Goal: Task Accomplishment & Management: Complete application form

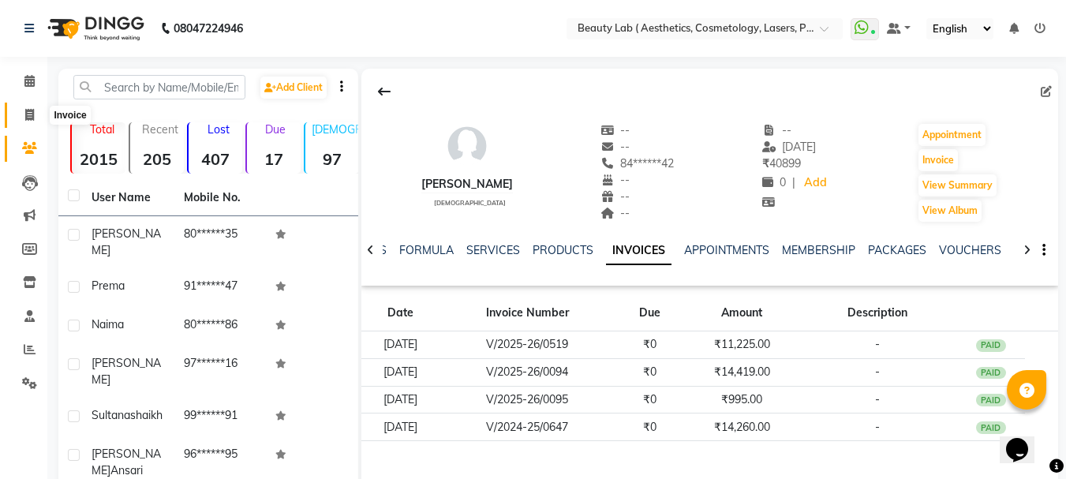
click at [24, 115] on span at bounding box center [30, 116] width 28 height 18
select select "7169"
select select "service"
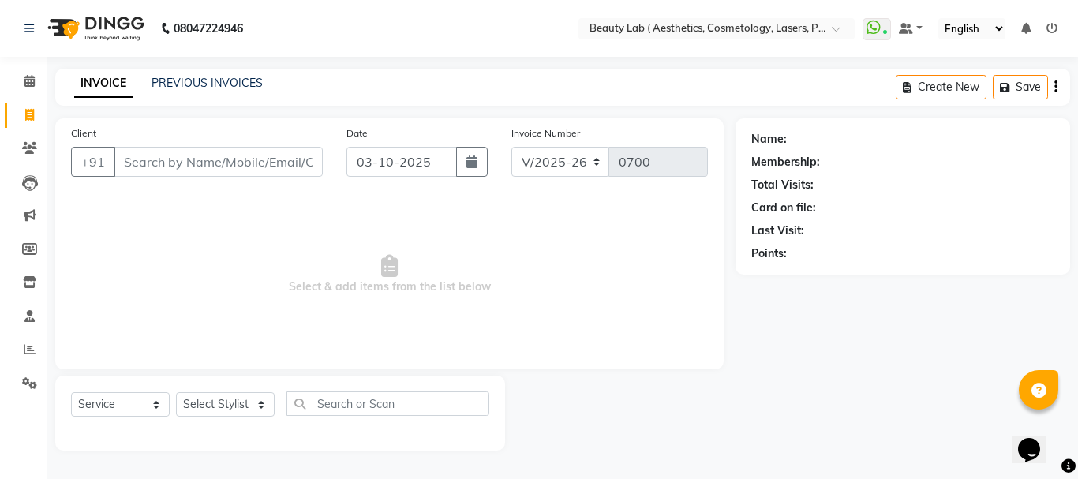
click at [299, 159] on input "Client" at bounding box center [218, 162] width 209 height 30
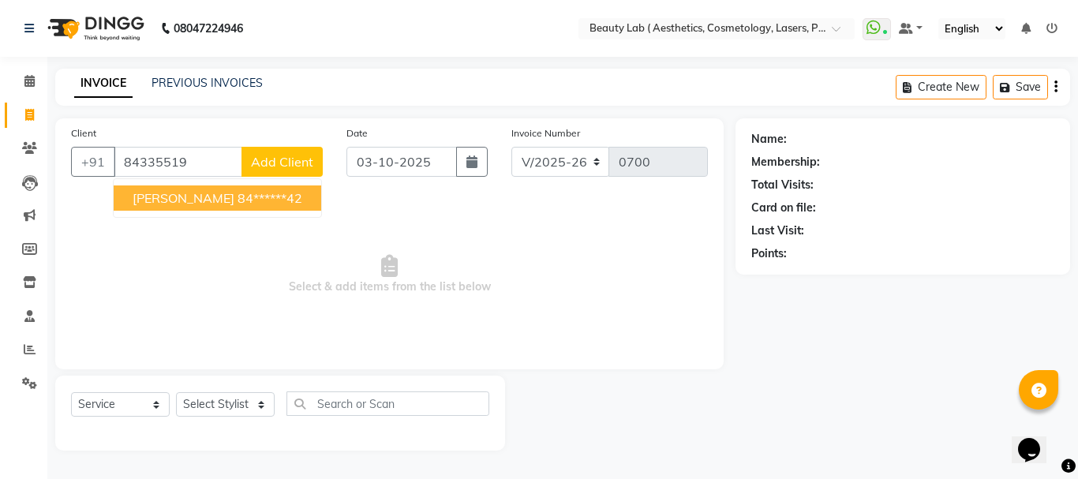
click at [181, 192] on span "[PERSON_NAME]" at bounding box center [184, 198] width 102 height 16
type input "84******42"
click at [181, 192] on div "Client +91 84******42 pooja singh 84******42 Add Client Date 03-10-2025 Invoice…" at bounding box center [389, 243] width 668 height 251
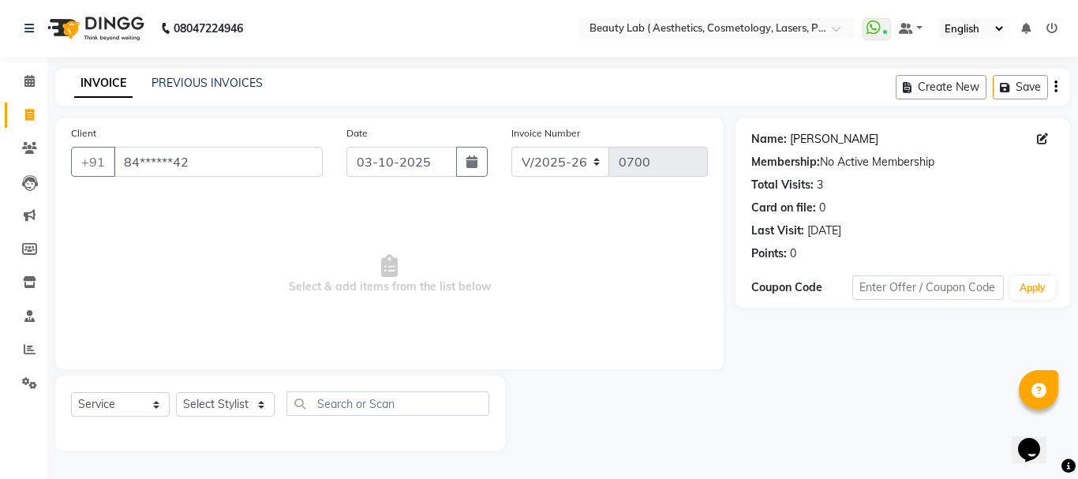
click at [838, 139] on link "[PERSON_NAME]" at bounding box center [834, 139] width 88 height 17
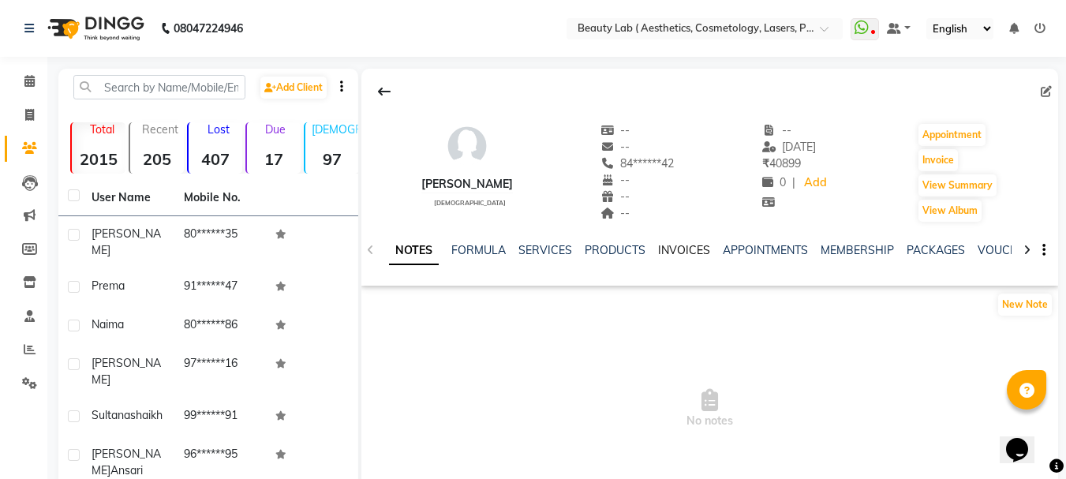
click at [676, 246] on link "INVOICES" at bounding box center [684, 250] width 52 height 14
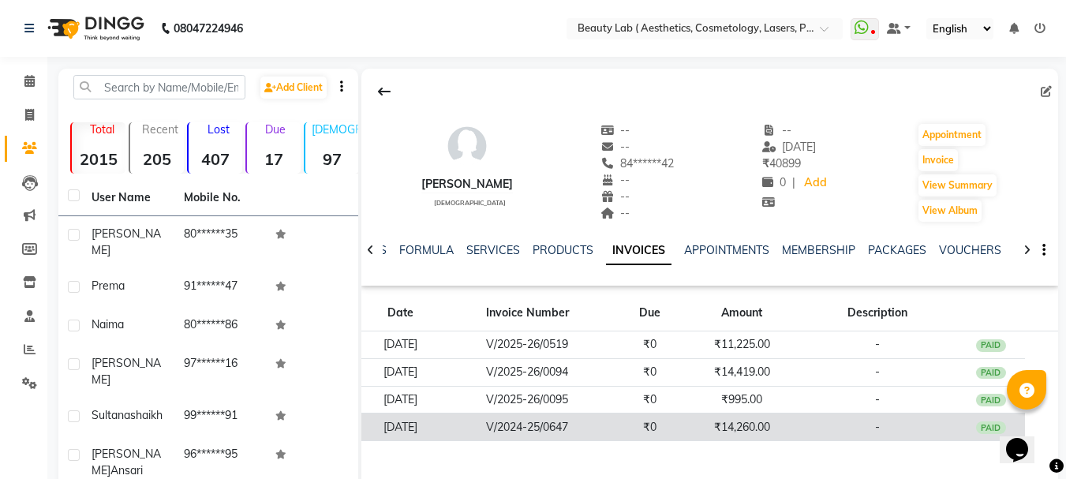
click at [781, 423] on td "₹14,260.00" at bounding box center [742, 427] width 114 height 28
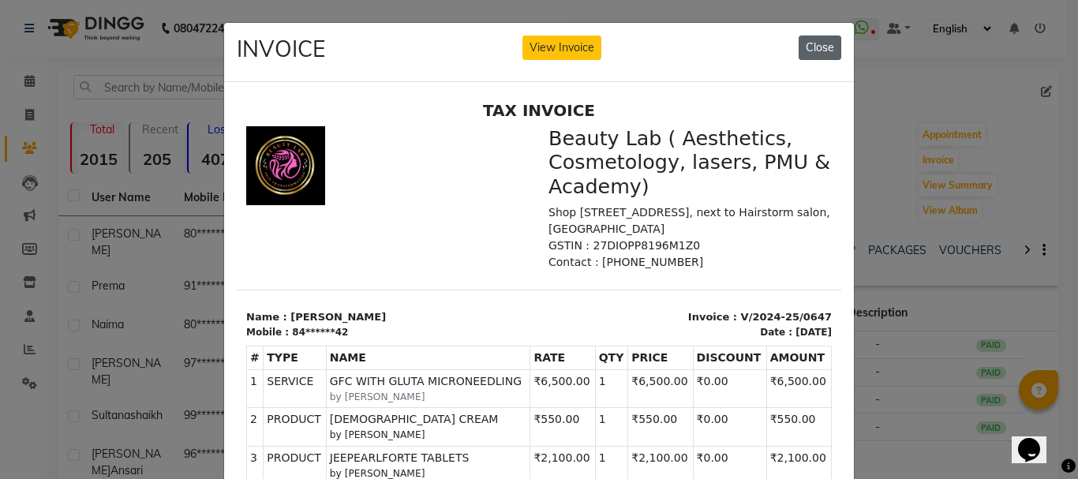
click at [813, 52] on button "Close" at bounding box center [819, 48] width 43 height 24
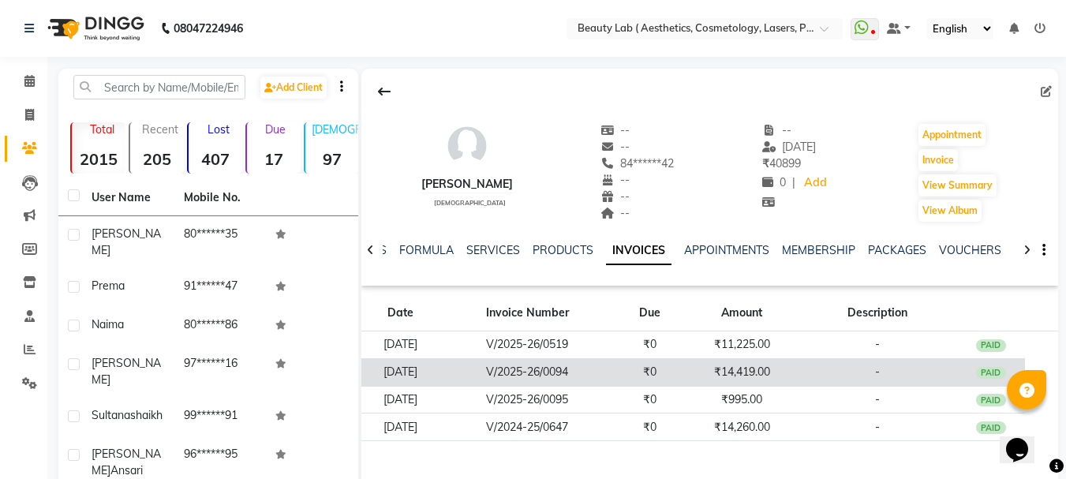
click at [750, 372] on td "₹14,419.00" at bounding box center [742, 372] width 114 height 28
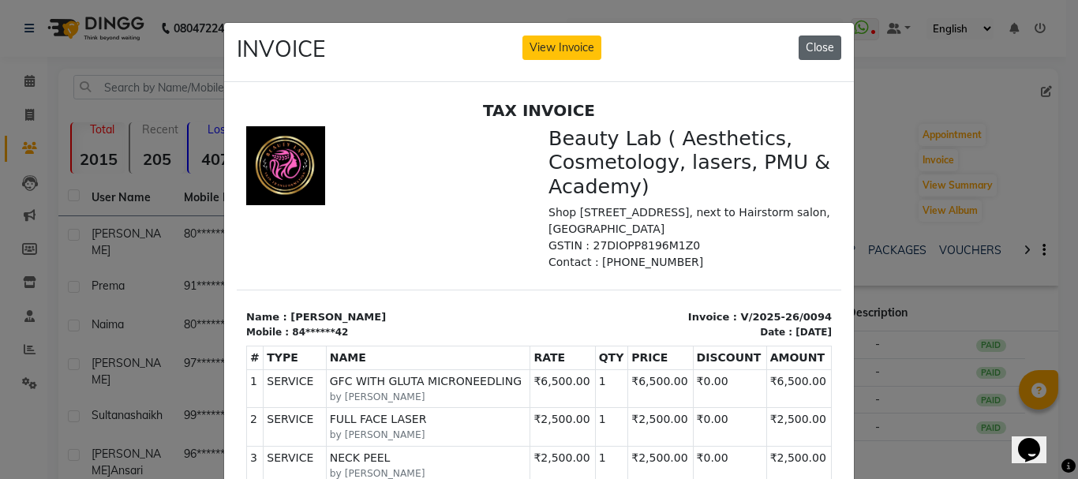
click at [822, 50] on button "Close" at bounding box center [819, 48] width 43 height 24
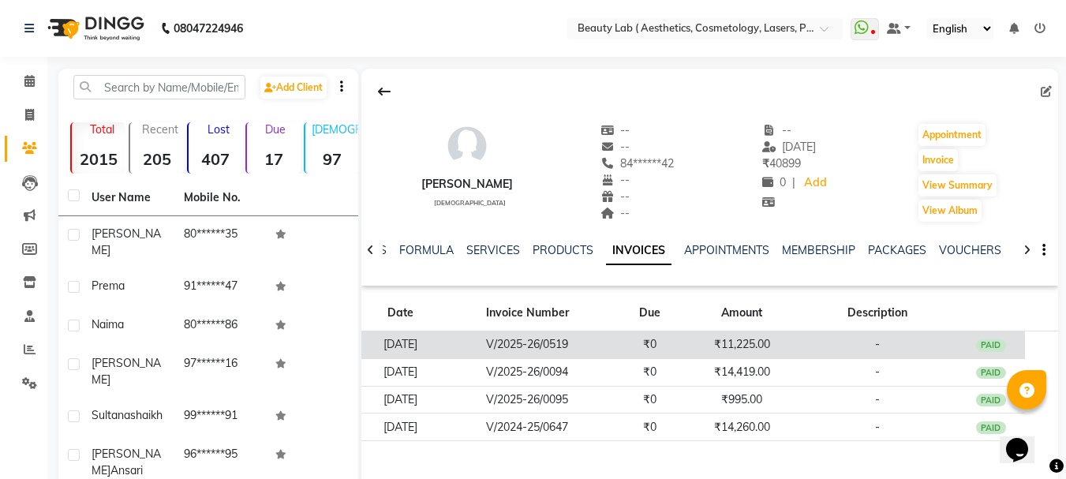
click at [731, 344] on td "₹11,225.00" at bounding box center [742, 345] width 114 height 28
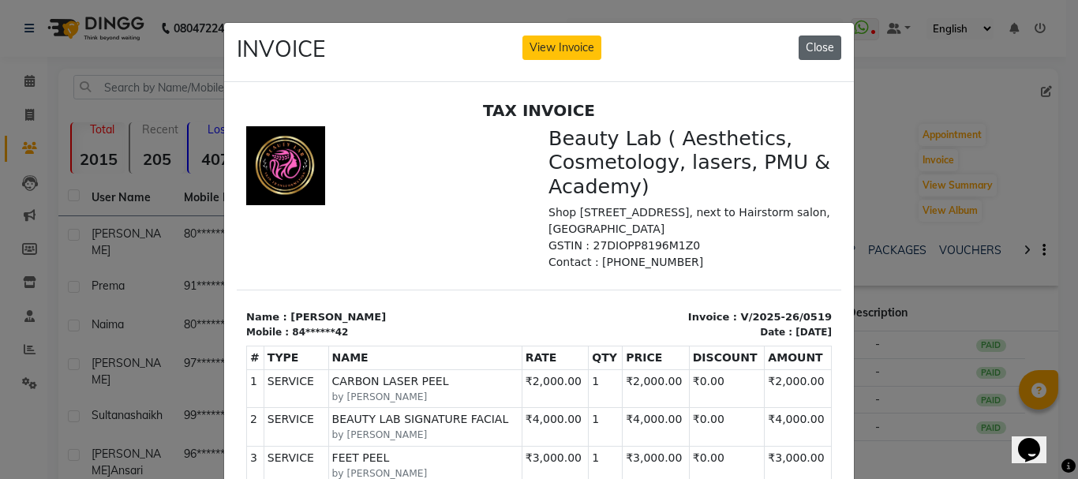
click at [812, 48] on button "Close" at bounding box center [819, 48] width 43 height 24
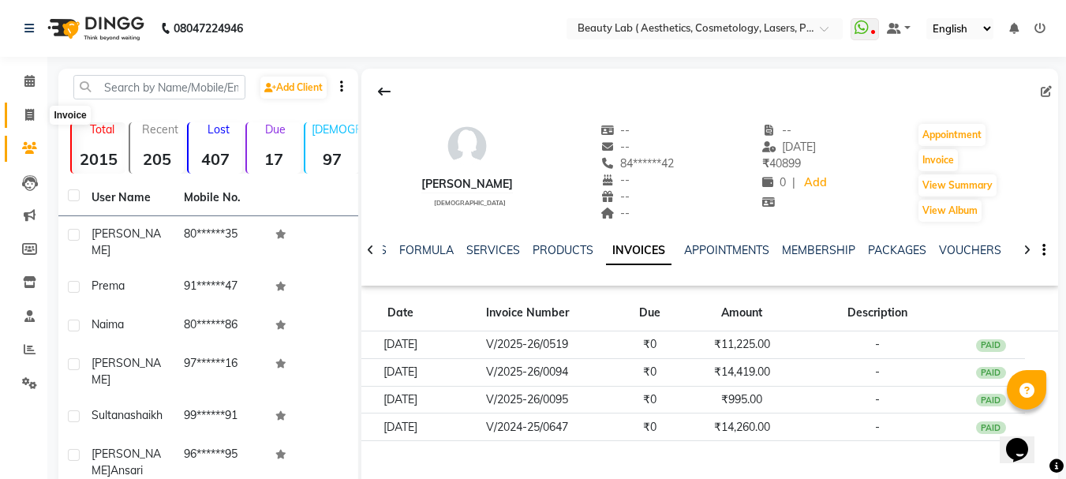
click at [30, 118] on icon at bounding box center [29, 115] width 9 height 12
select select "7169"
select select "service"
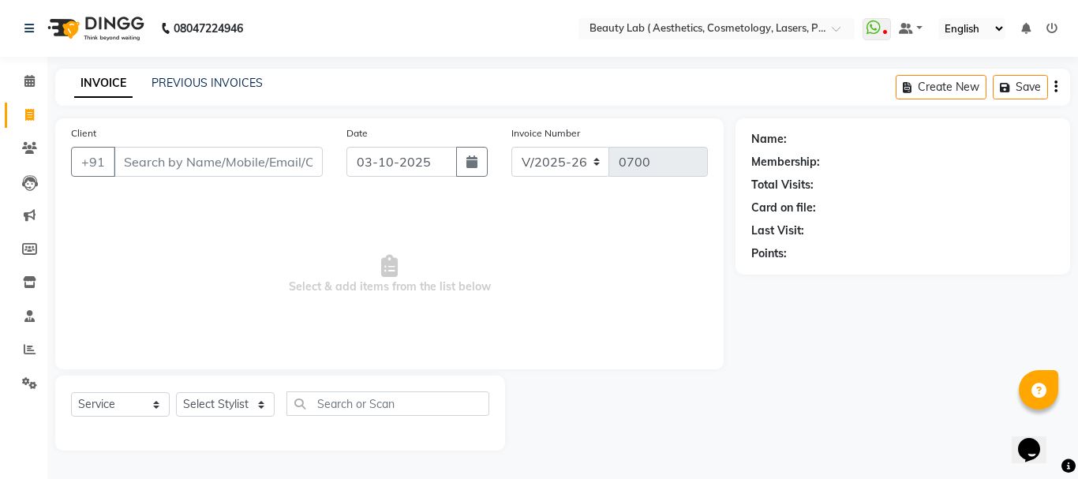
click at [142, 157] on input "Client" at bounding box center [218, 162] width 209 height 30
type input "pooja"
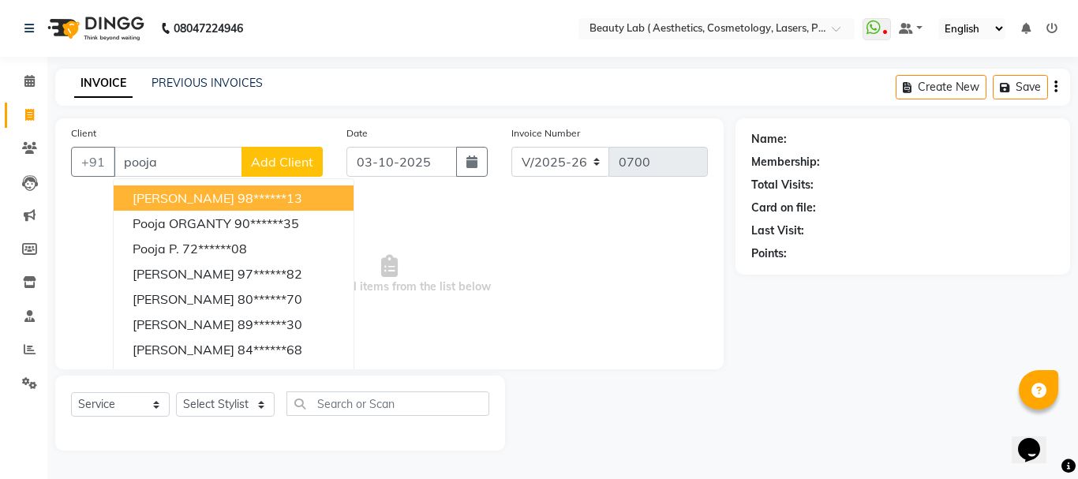
click at [197, 174] on input "pooja" at bounding box center [178, 162] width 129 height 30
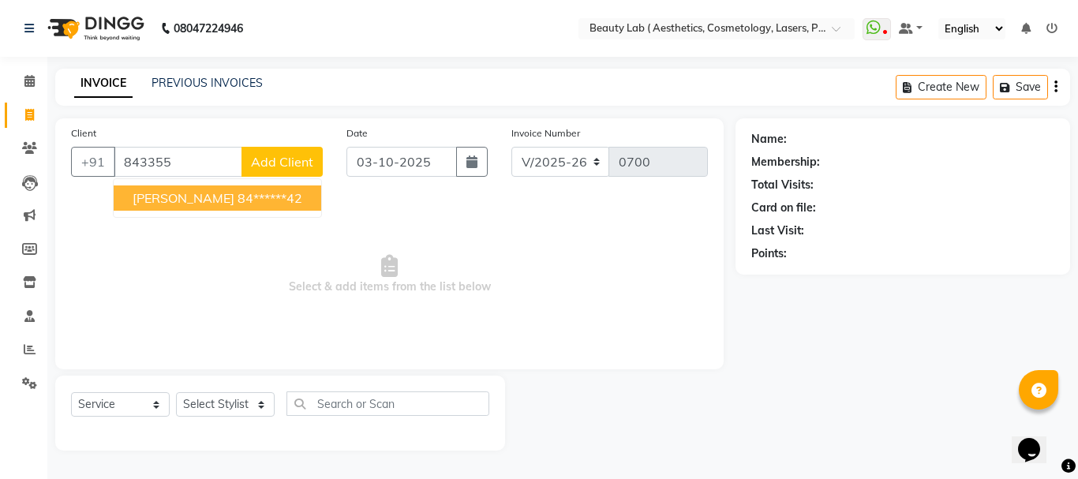
click at [245, 198] on ngb-highlight "84******42" at bounding box center [269, 198] width 65 height 16
type input "84******42"
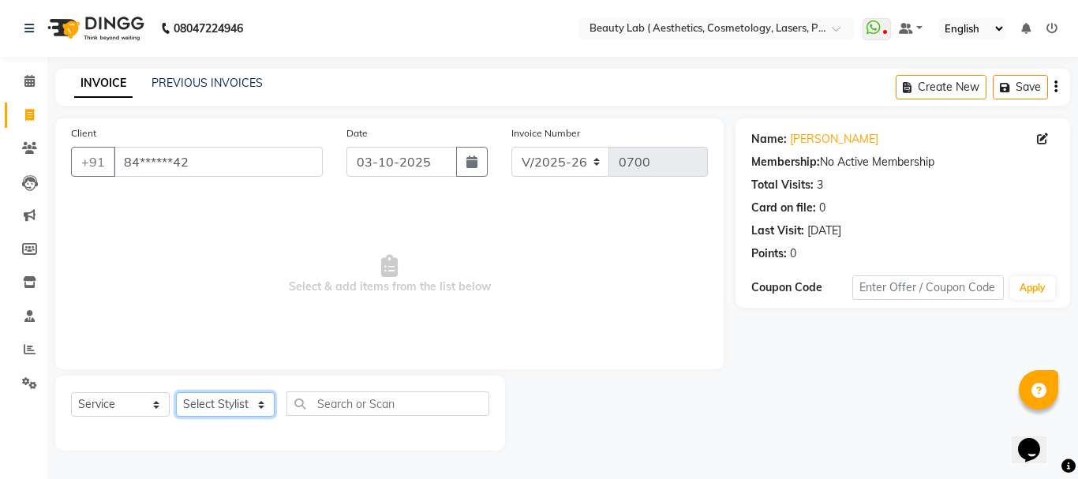
click at [194, 402] on select "Select Stylist [PERSON_NAME] neha nishu sarika" at bounding box center [225, 404] width 99 height 24
select select "59940"
click at [176, 392] on select "Select Stylist [PERSON_NAME] neha nishu sarika" at bounding box center [225, 404] width 99 height 24
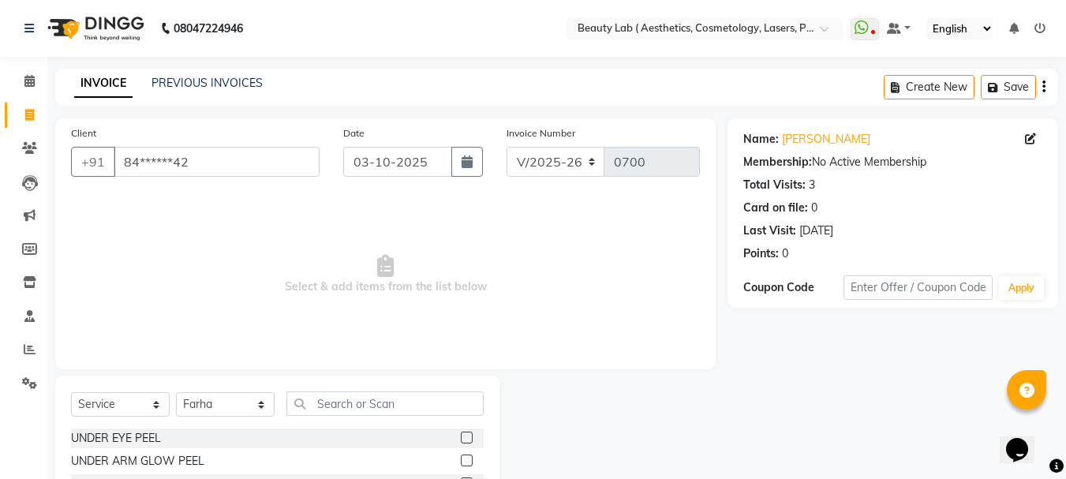
click at [326, 424] on div "Select Service Product Membership Package Voucher Prepaid Gift Card Select Styl…" at bounding box center [277, 409] width 413 height 37
drag, startPoint x: 350, startPoint y: 403, endPoint x: 410, endPoint y: 403, distance: 60.0
click at [372, 403] on input "text" at bounding box center [384, 403] width 197 height 24
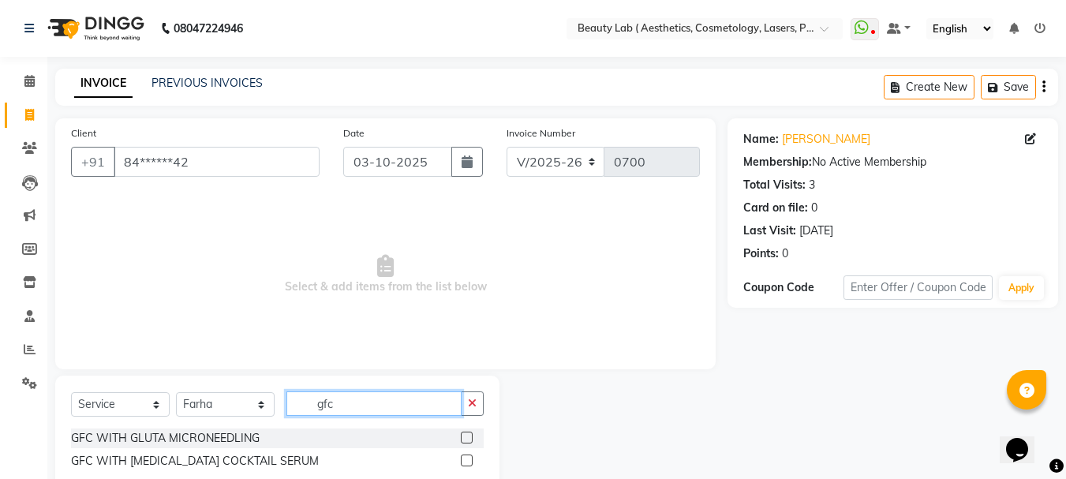
type input "gfc"
click at [471, 439] on label at bounding box center [467, 438] width 12 height 12
click at [471, 439] on input "checkbox" at bounding box center [466, 438] width 10 height 10
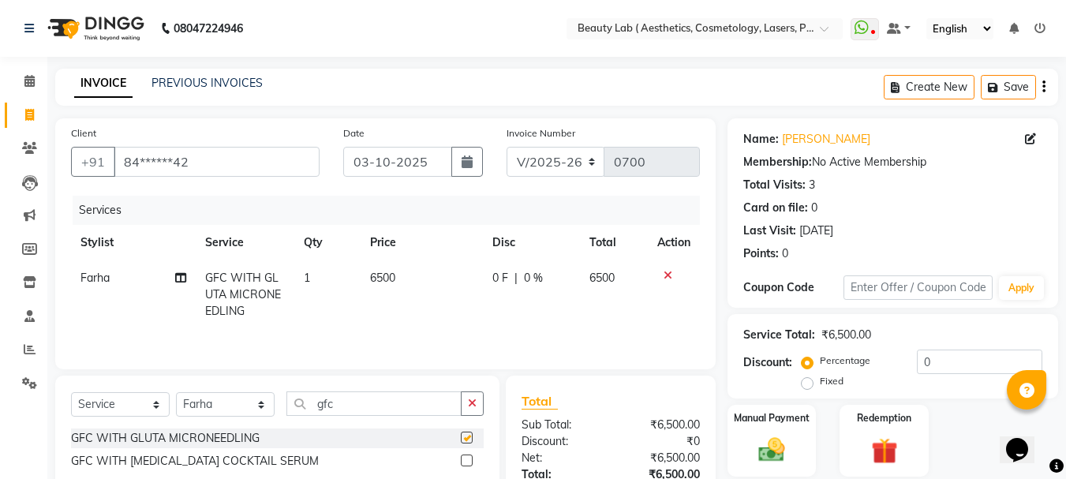
checkbox input "false"
click at [378, 405] on input "gfc" at bounding box center [373, 403] width 175 height 24
type input "g"
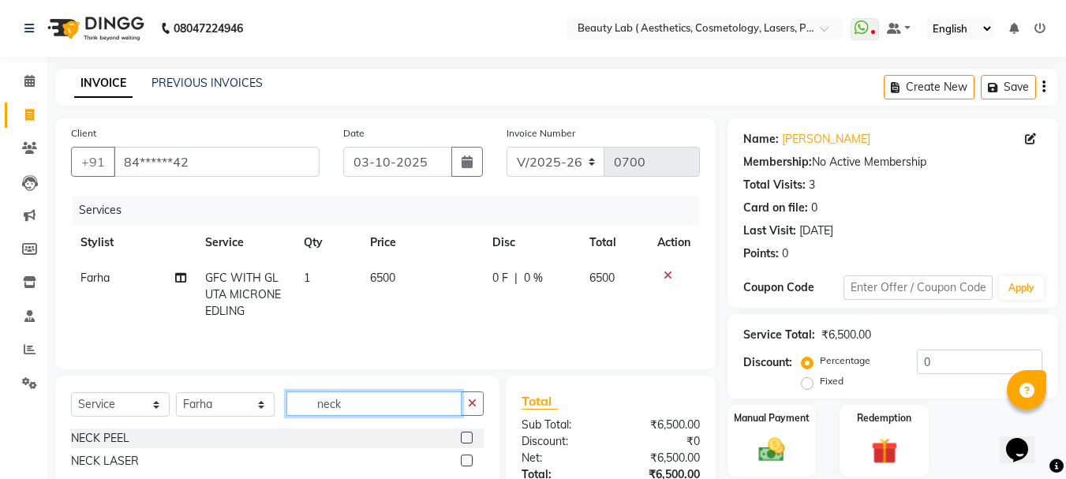
type input "neck"
click at [461, 435] on label at bounding box center [467, 438] width 12 height 12
click at [461, 435] on input "checkbox" at bounding box center [466, 438] width 10 height 10
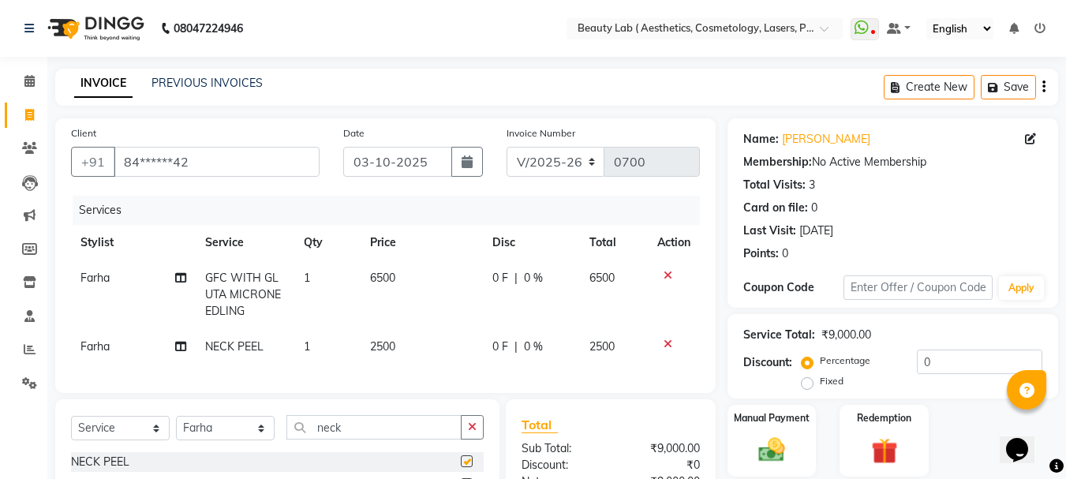
checkbox input "false"
click at [360, 436] on input "neck" at bounding box center [373, 427] width 175 height 24
type input "n"
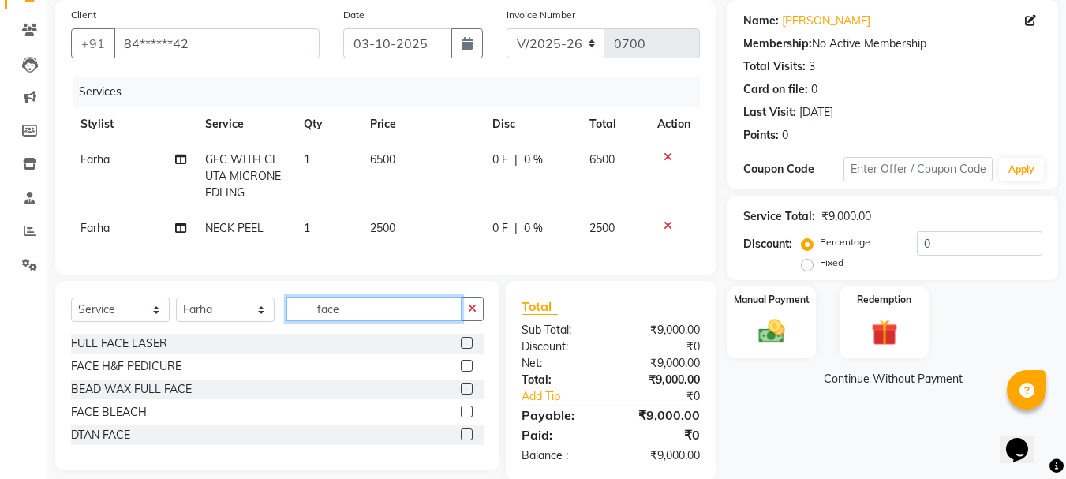
scroll to position [155, 0]
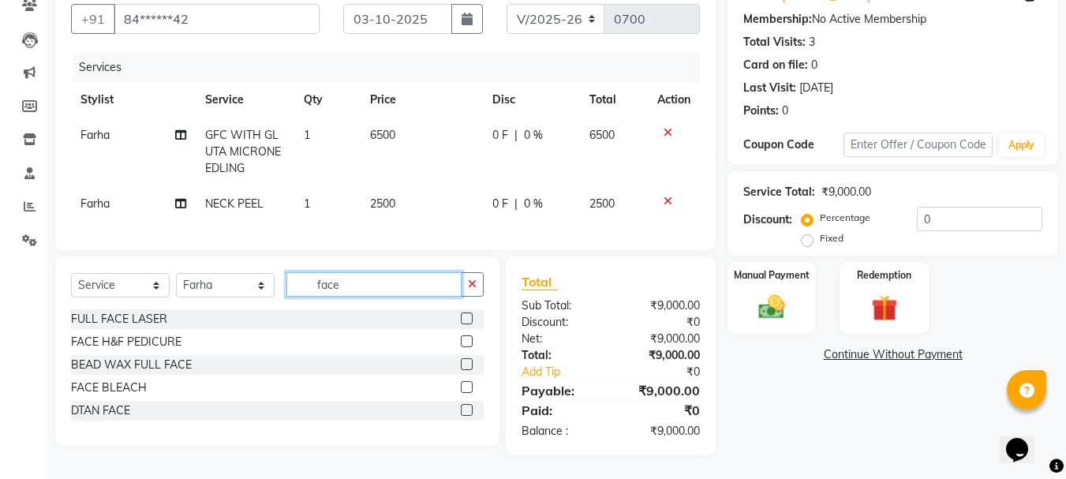
type input "face"
click at [216, 285] on select "Select Stylist [PERSON_NAME] neha nishu sarika" at bounding box center [225, 285] width 99 height 24
select select "59941"
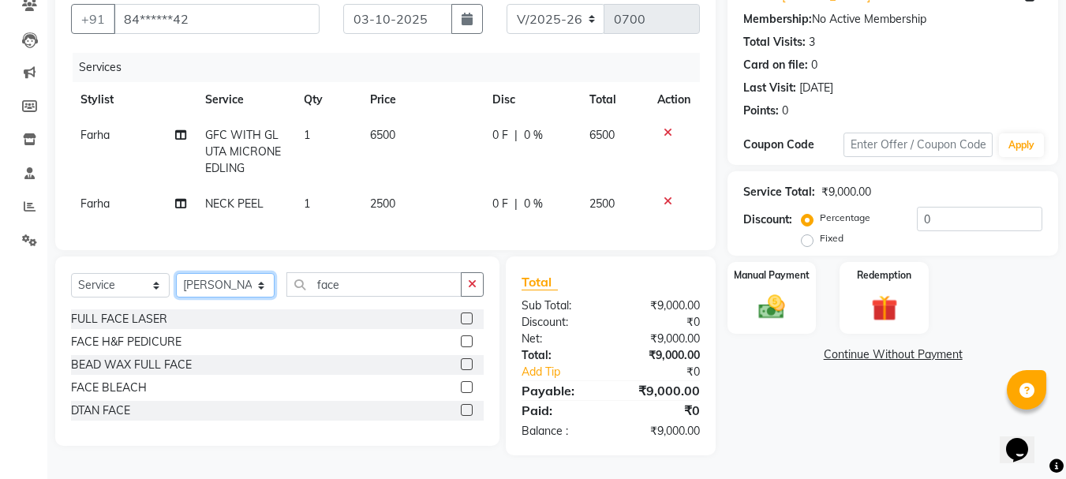
click at [176, 273] on select "Select Stylist [PERSON_NAME] neha nishu sarika" at bounding box center [225, 285] width 99 height 24
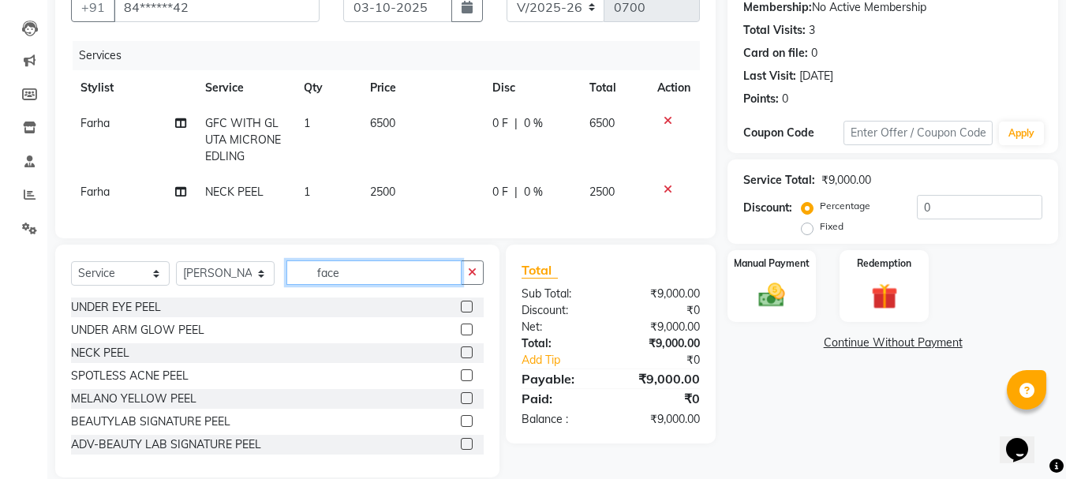
click at [368, 285] on input "face" at bounding box center [373, 272] width 175 height 24
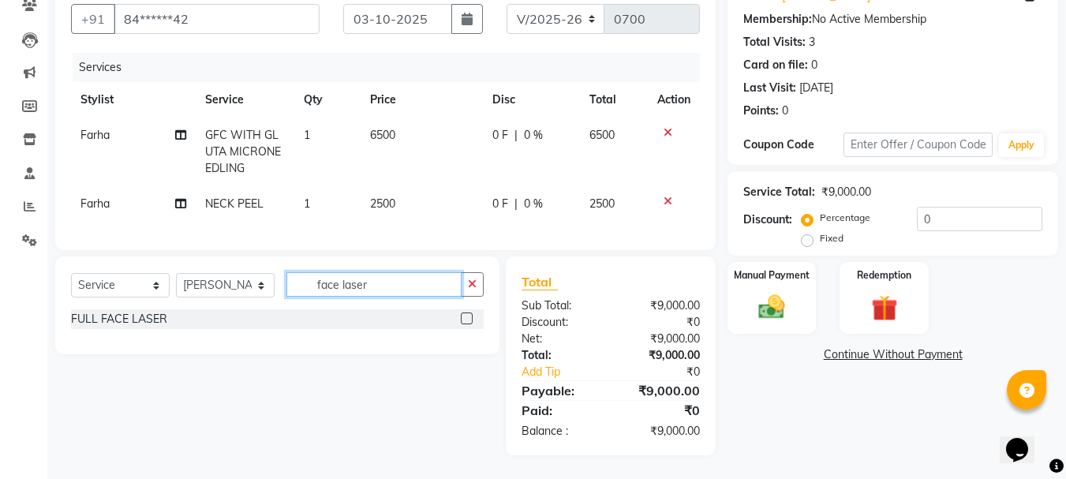
type input "face laser"
click at [463, 316] on label at bounding box center [467, 318] width 12 height 12
click at [463, 316] on input "checkbox" at bounding box center [466, 319] width 10 height 10
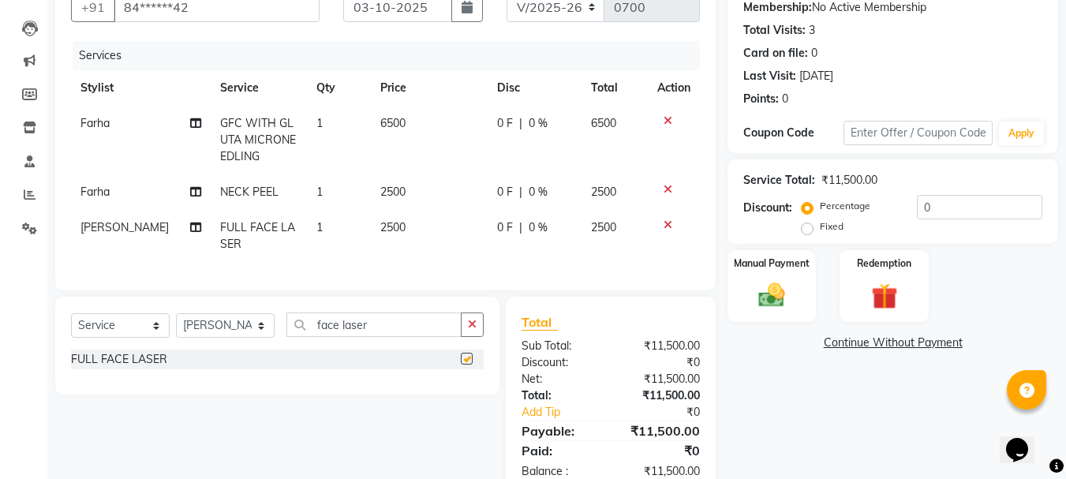
checkbox input "false"
click at [376, 335] on input "face laser" at bounding box center [373, 324] width 175 height 24
click at [196, 338] on select "Select Stylist [PERSON_NAME] neha nishu sarika" at bounding box center [225, 325] width 99 height 24
select select "59940"
click at [176, 325] on select "Select Stylist [PERSON_NAME] neha nishu sarika" at bounding box center [225, 325] width 99 height 24
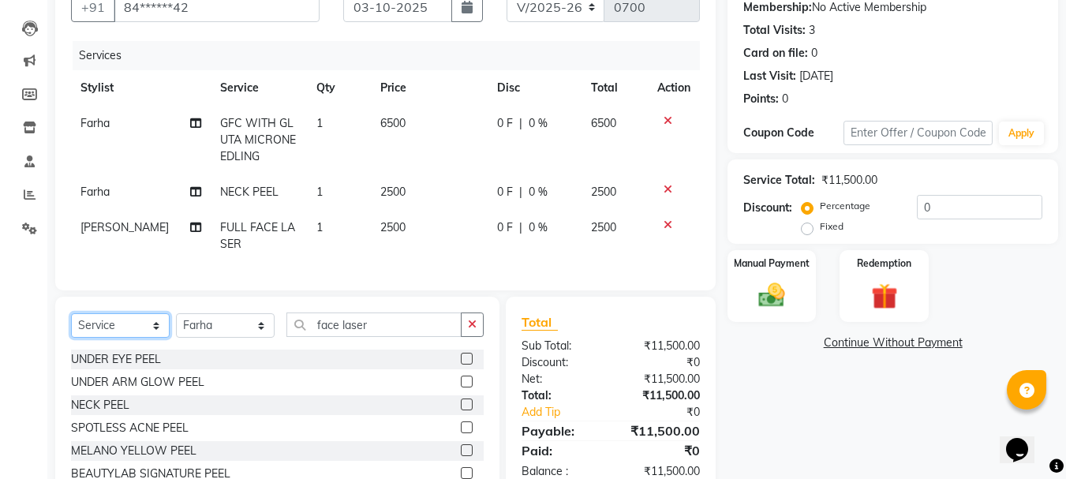
click at [116, 334] on select "Select Service Product Membership Package Voucher Prepaid Gift Card" at bounding box center [120, 325] width 99 height 24
select select "product"
click at [71, 325] on select "Select Service Product Membership Package Voucher Prepaid Gift Card" at bounding box center [120, 325] width 99 height 24
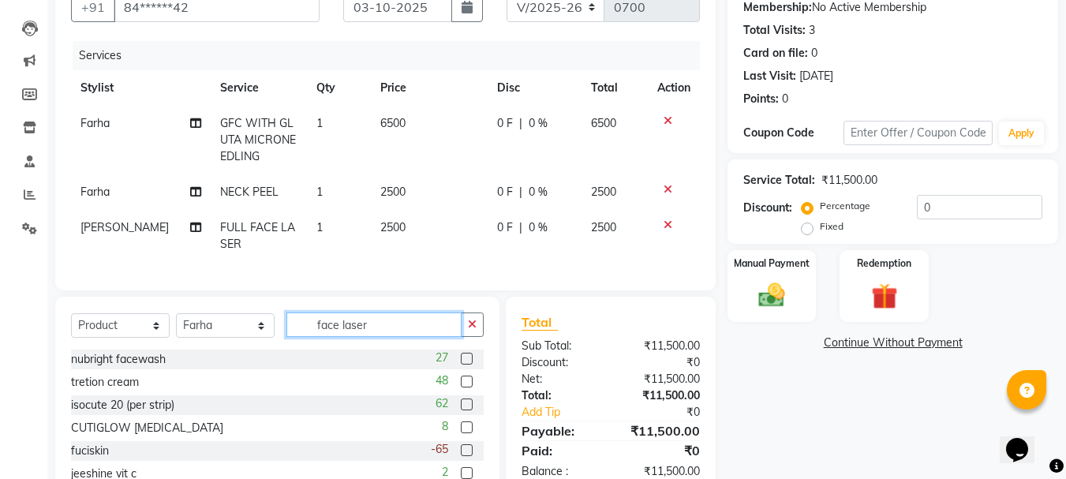
click at [392, 330] on input "face laser" at bounding box center [373, 324] width 175 height 24
type input "f"
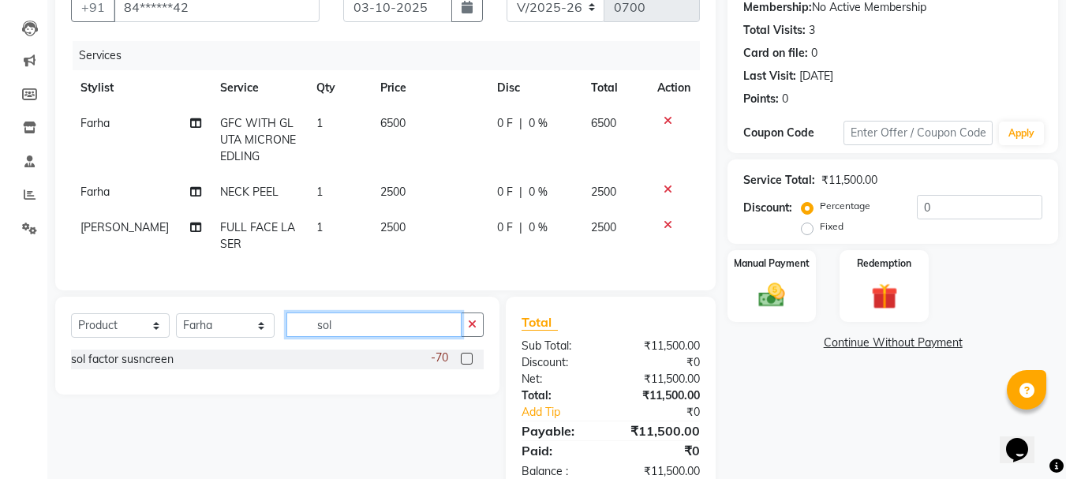
type input "sol"
click at [466, 364] on label at bounding box center [467, 359] width 12 height 12
click at [466, 364] on input "checkbox" at bounding box center [466, 359] width 10 height 10
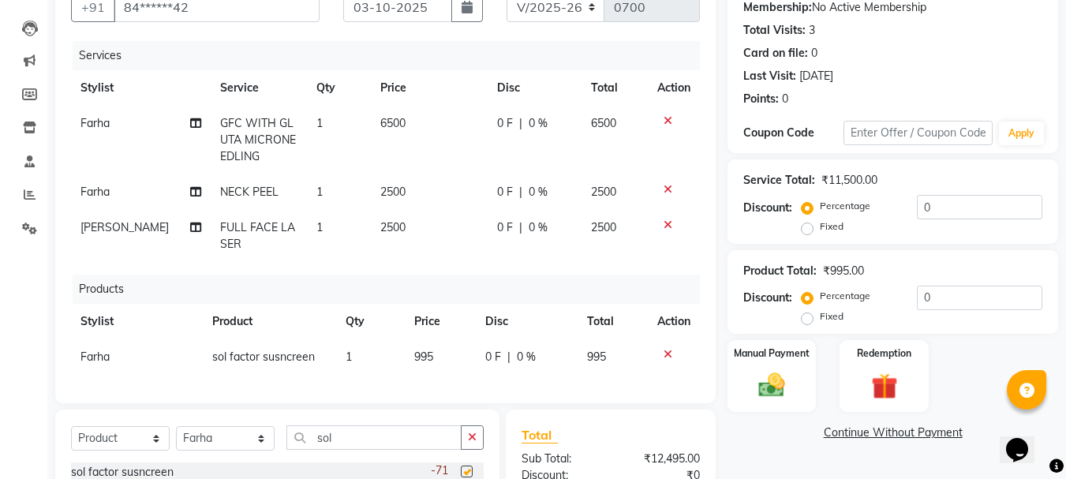
checkbox input "false"
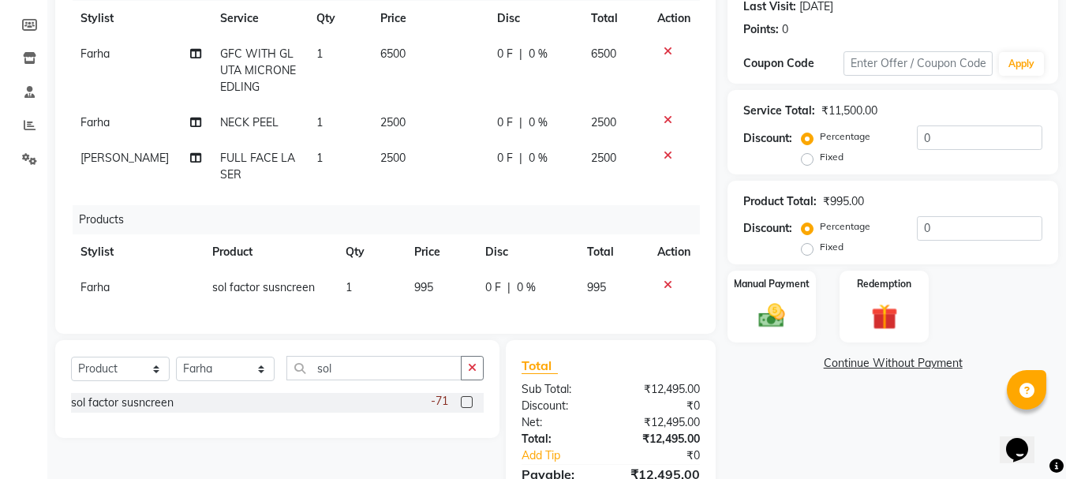
scroll to position [312, 0]
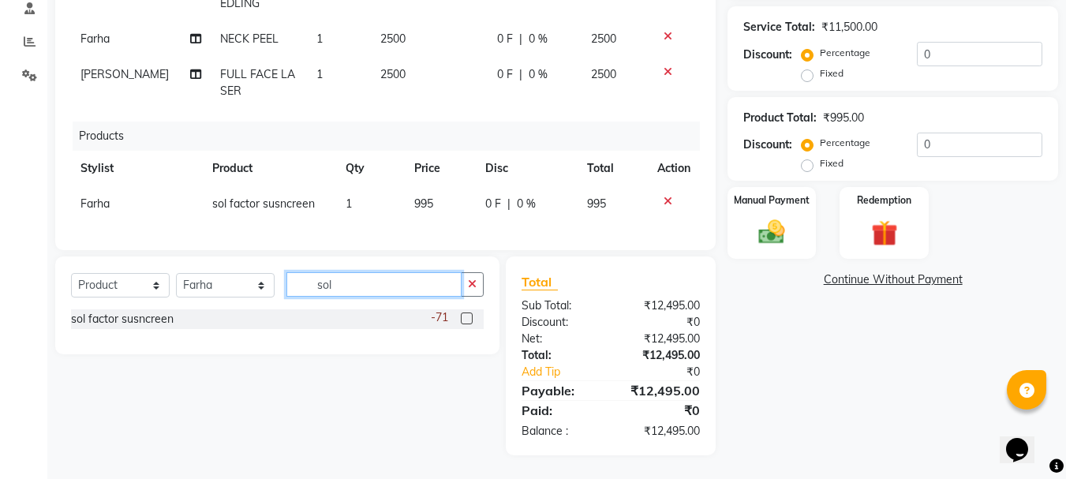
click at [348, 288] on input "sol" at bounding box center [373, 284] width 175 height 24
type input "s"
type input "nu"
click at [469, 324] on label at bounding box center [467, 318] width 12 height 12
click at [469, 324] on input "checkbox" at bounding box center [466, 319] width 10 height 10
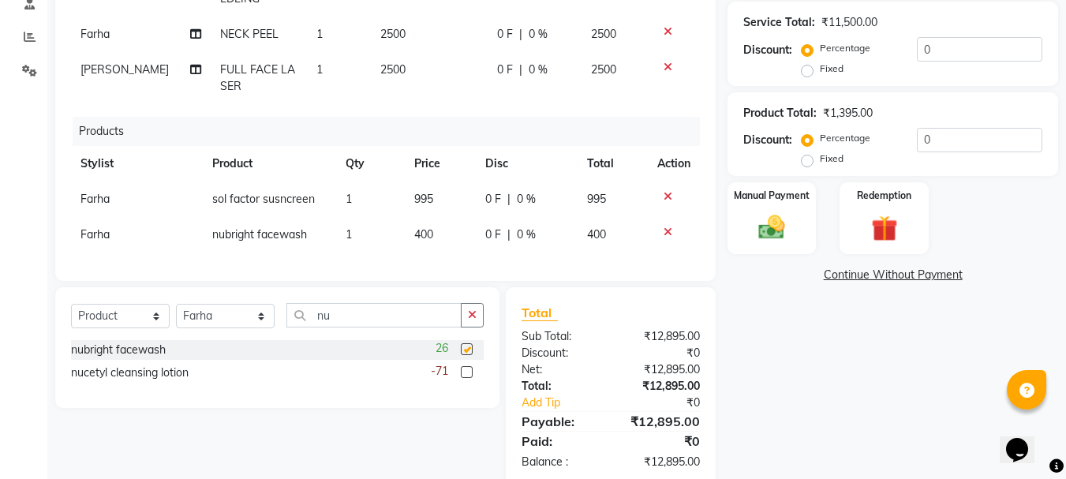
checkbox input "false"
click at [357, 327] on input "nu" at bounding box center [373, 315] width 175 height 24
type input "n"
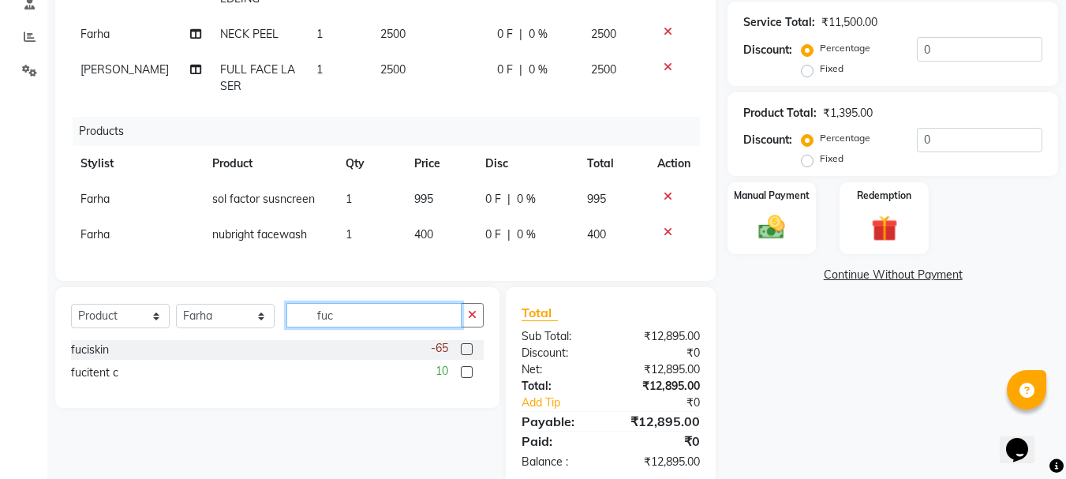
type input "fuc"
click at [465, 355] on label at bounding box center [467, 349] width 12 height 12
click at [465, 355] on input "checkbox" at bounding box center [466, 350] width 10 height 10
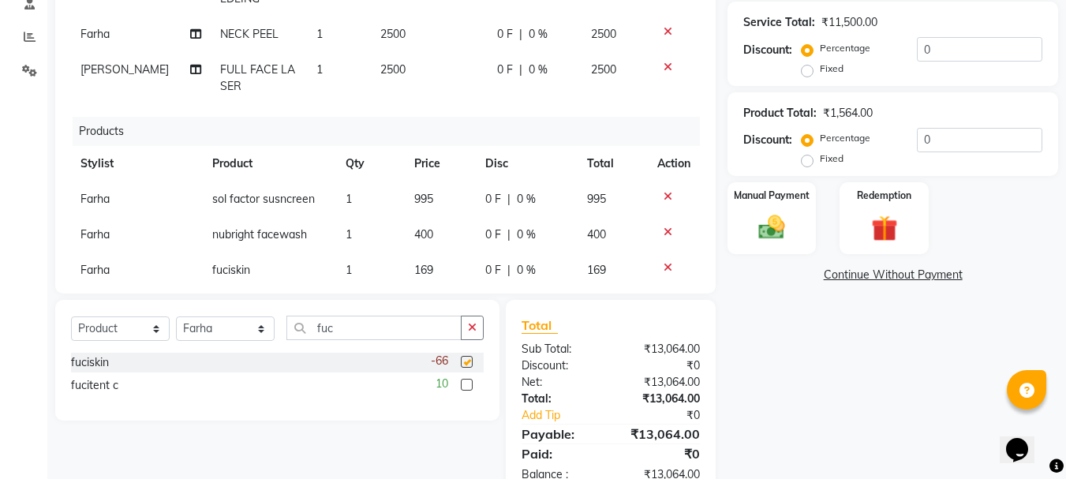
checkbox input "false"
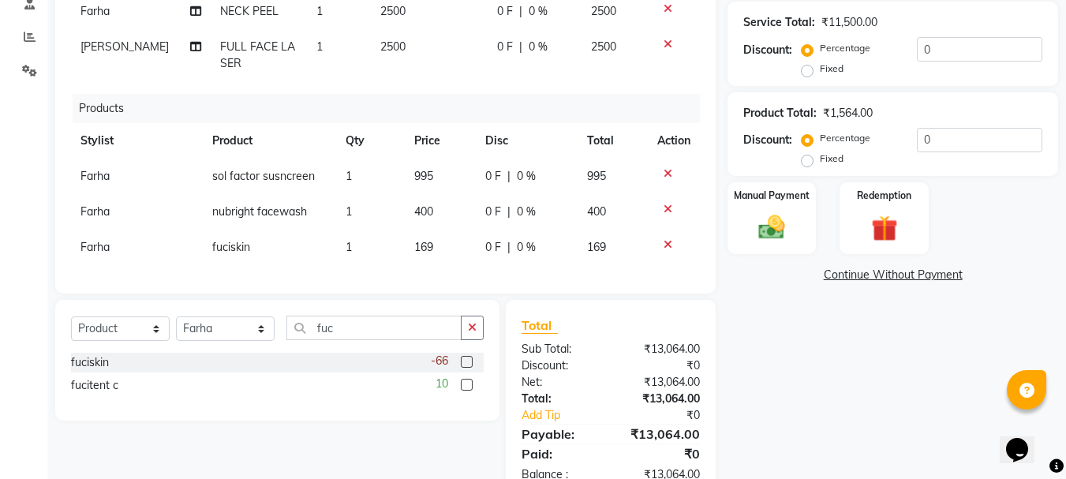
scroll to position [35, 0]
click at [430, 236] on td "169" at bounding box center [440, 248] width 70 height 36
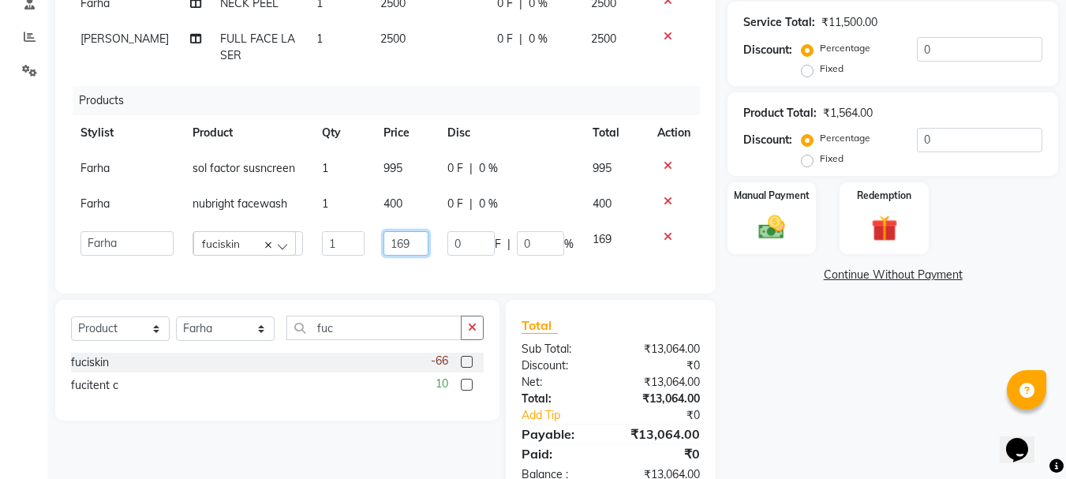
click at [408, 235] on input "169" at bounding box center [406, 243] width 46 height 24
type input "162"
click at [353, 326] on input "fuc" at bounding box center [373, 328] width 175 height 24
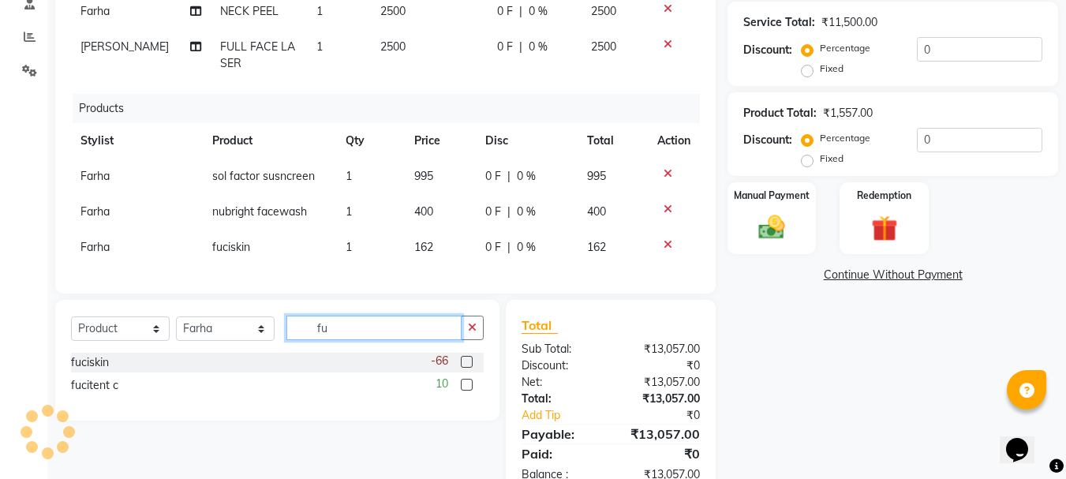
type input "f"
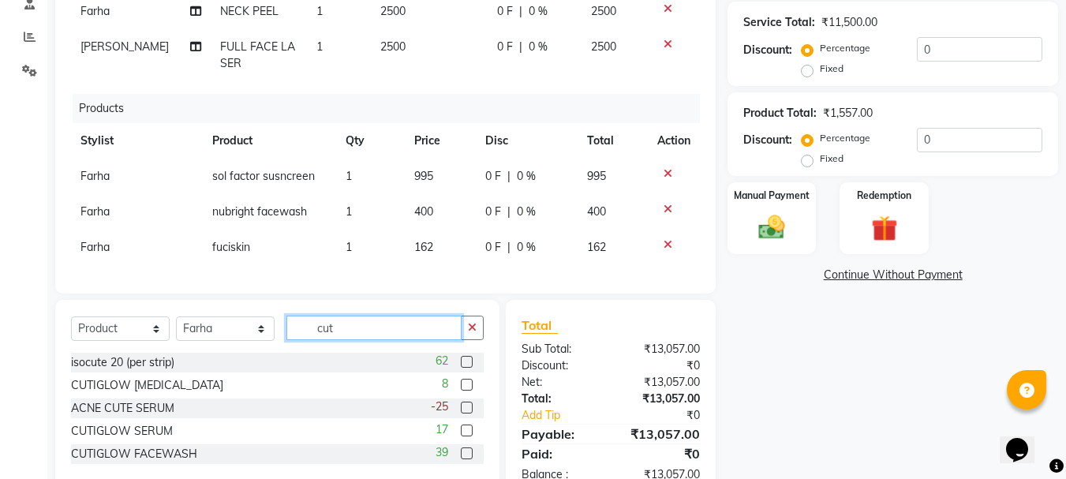
type input "cut"
click at [466, 383] on label at bounding box center [467, 385] width 12 height 12
click at [466, 383] on input "checkbox" at bounding box center [466, 385] width 10 height 10
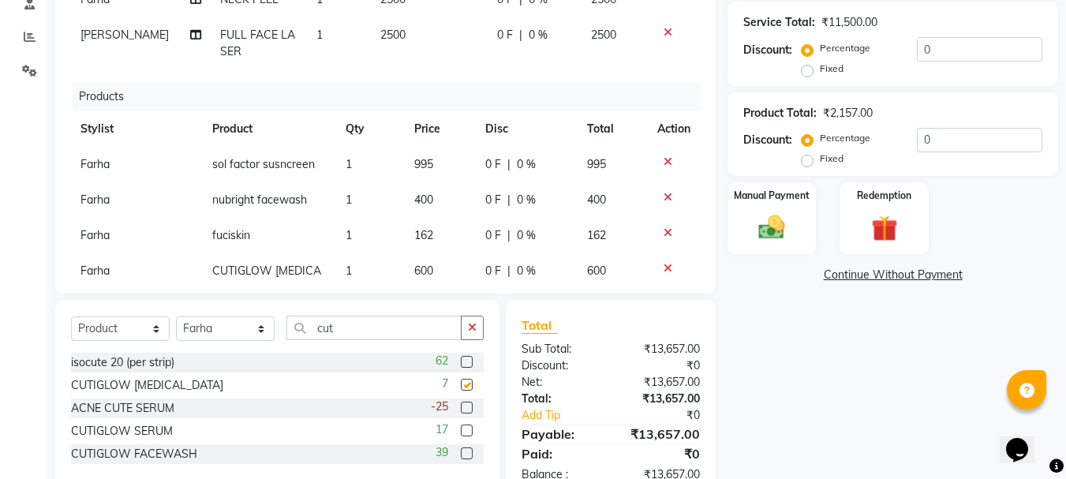
checkbox input "false"
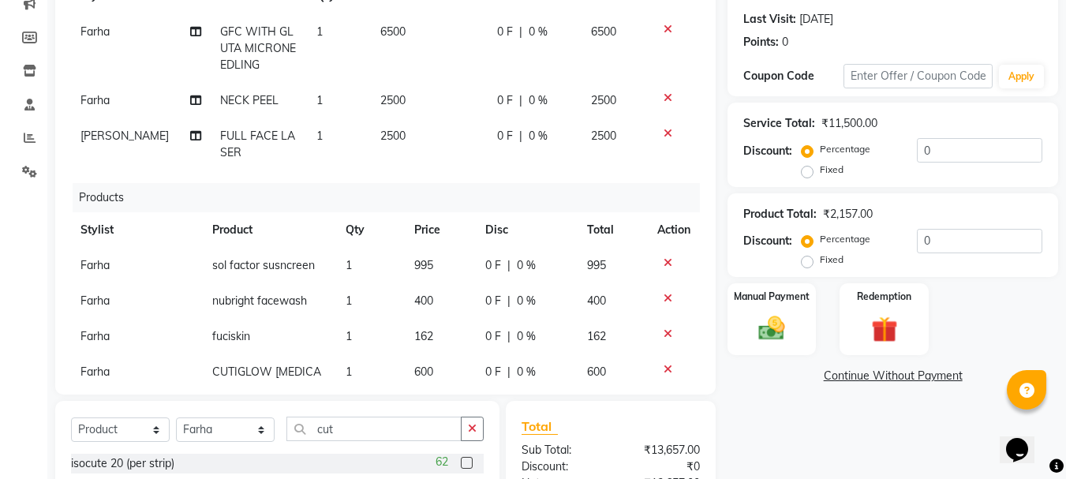
scroll to position [356, 0]
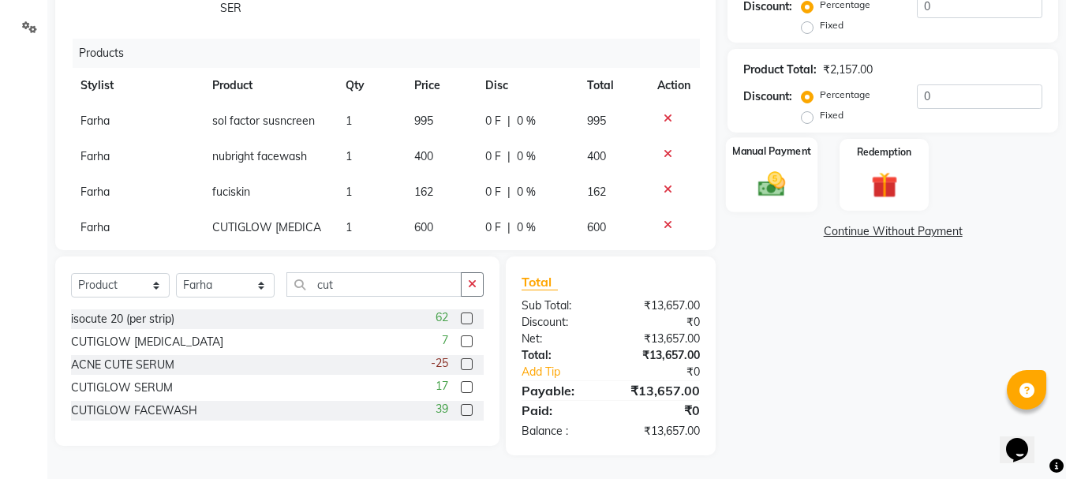
click at [764, 185] on img at bounding box center [772, 185] width 44 height 32
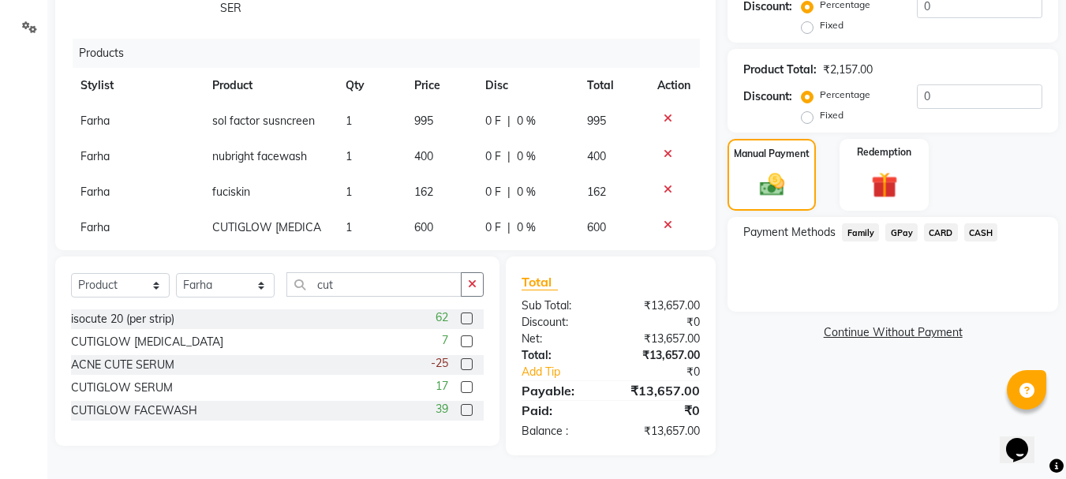
click at [893, 232] on span "GPay" at bounding box center [901, 232] width 32 height 18
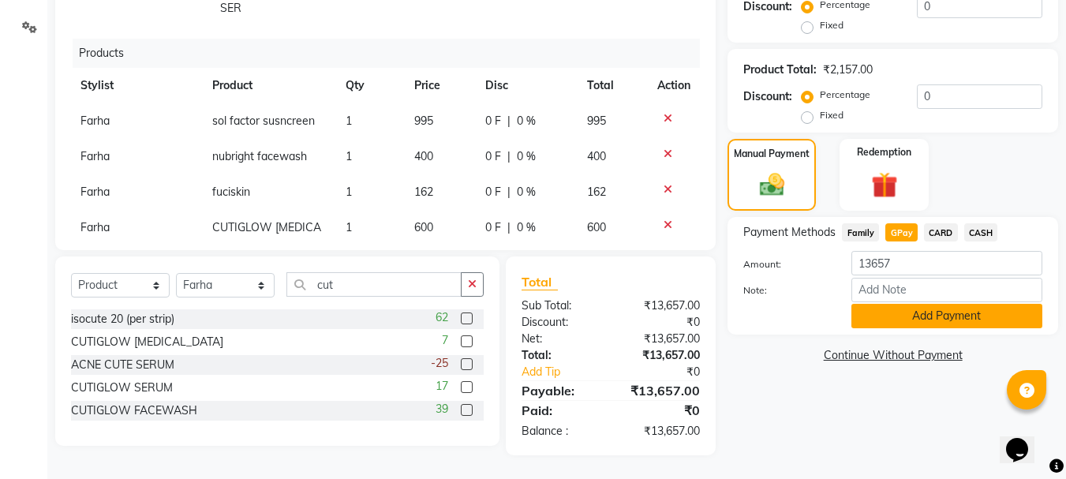
click at [884, 311] on button "Add Payment" at bounding box center [946, 316] width 191 height 24
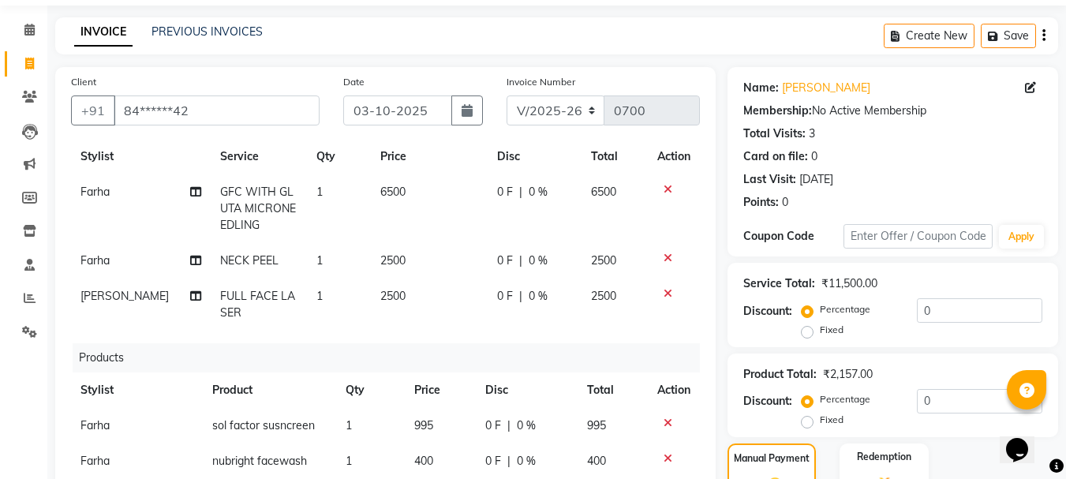
scroll to position [158, 0]
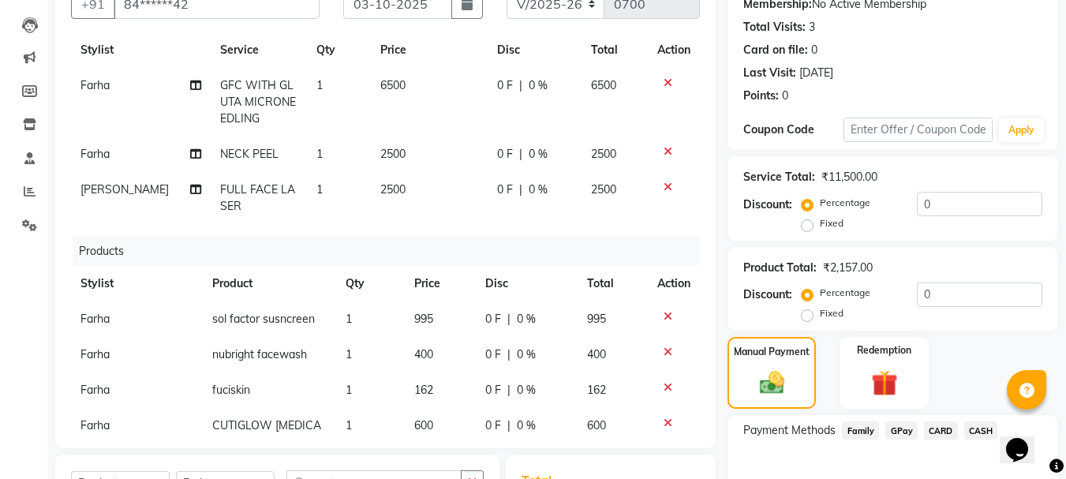
click at [820, 227] on label "Fixed" at bounding box center [832, 223] width 24 height 14
click at [809, 227] on input "Fixed" at bounding box center [810, 223] width 11 height 11
radio input "true"
click at [951, 199] on input "0" at bounding box center [979, 204] width 125 height 24
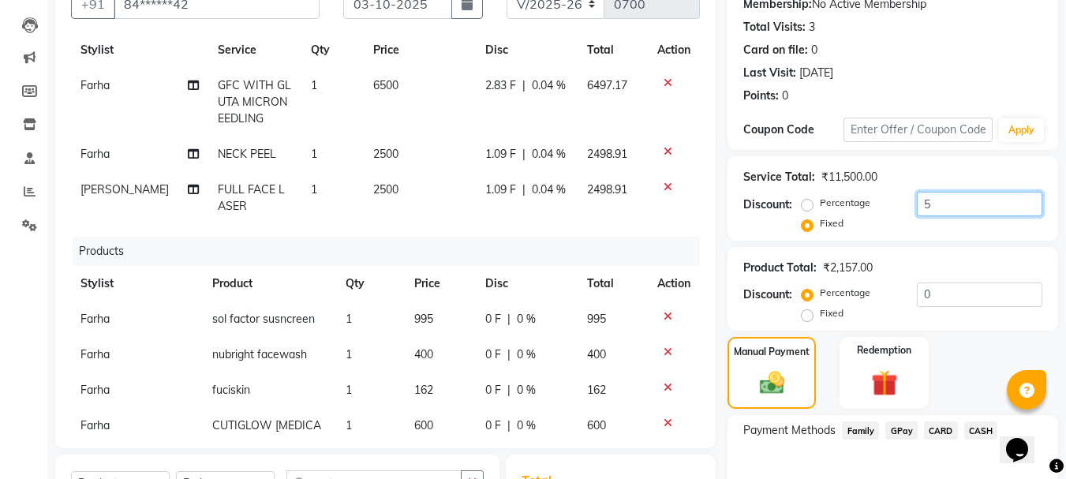
type input "5"
click at [820, 203] on label "Percentage" at bounding box center [845, 203] width 50 height 14
click at [810, 203] on input "Percentage" at bounding box center [810, 202] width 11 height 11
radio input "true"
click at [940, 206] on input "5" at bounding box center [979, 204] width 125 height 24
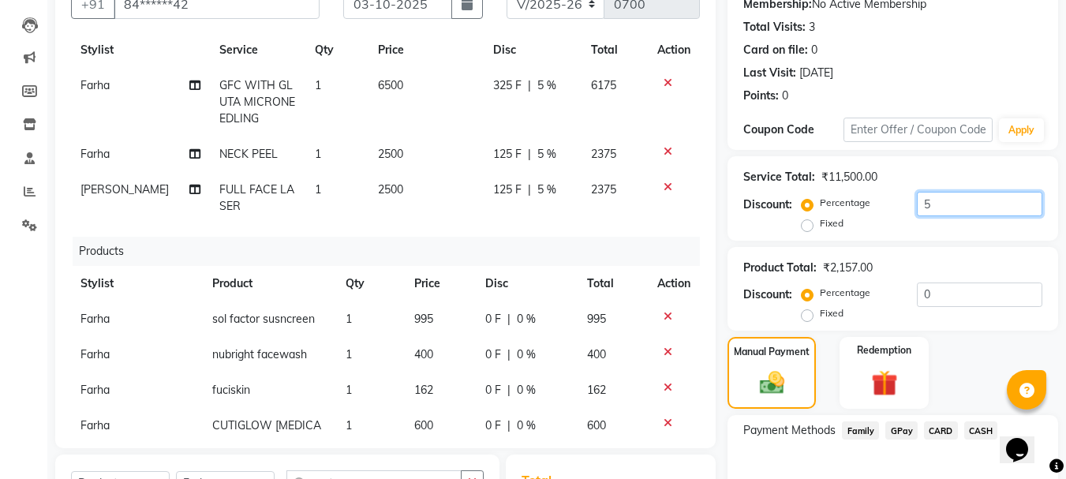
click at [940, 206] on input "5" at bounding box center [979, 204] width 125 height 24
type input "5"
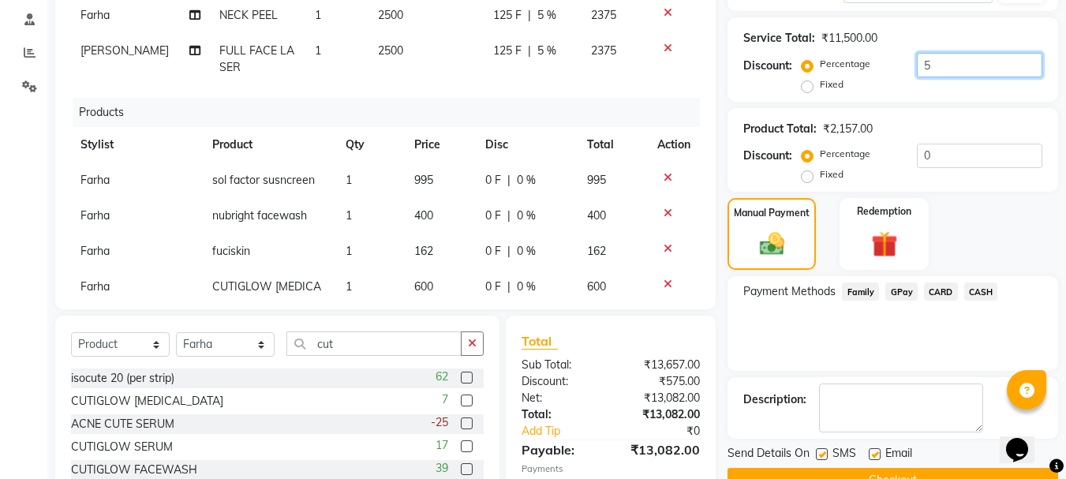
scroll to position [402, 0]
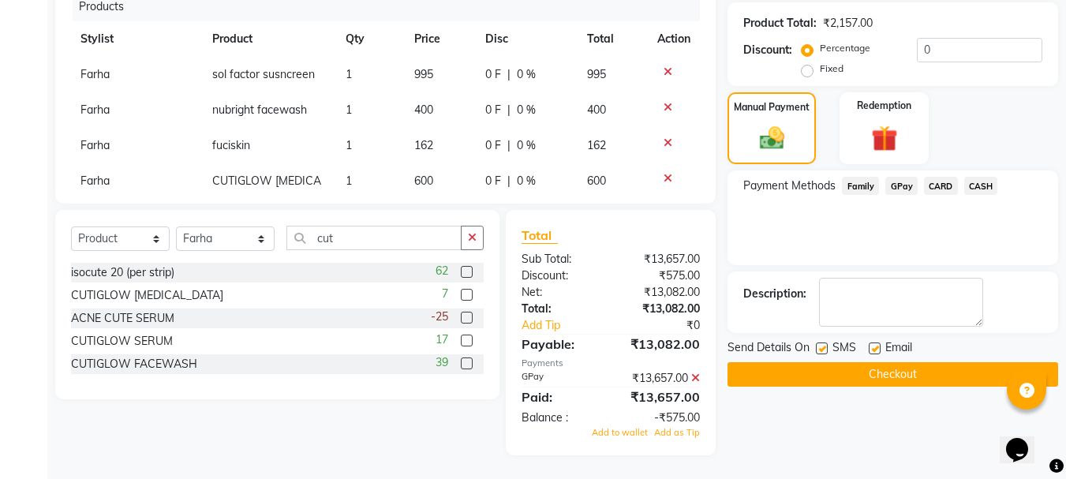
click at [696, 378] on icon at bounding box center [695, 377] width 9 height 11
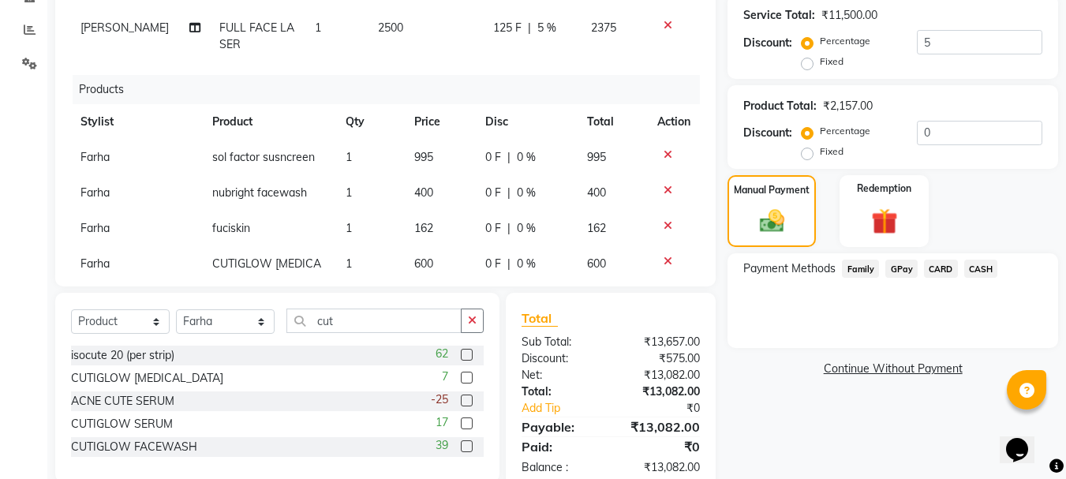
scroll to position [356, 0]
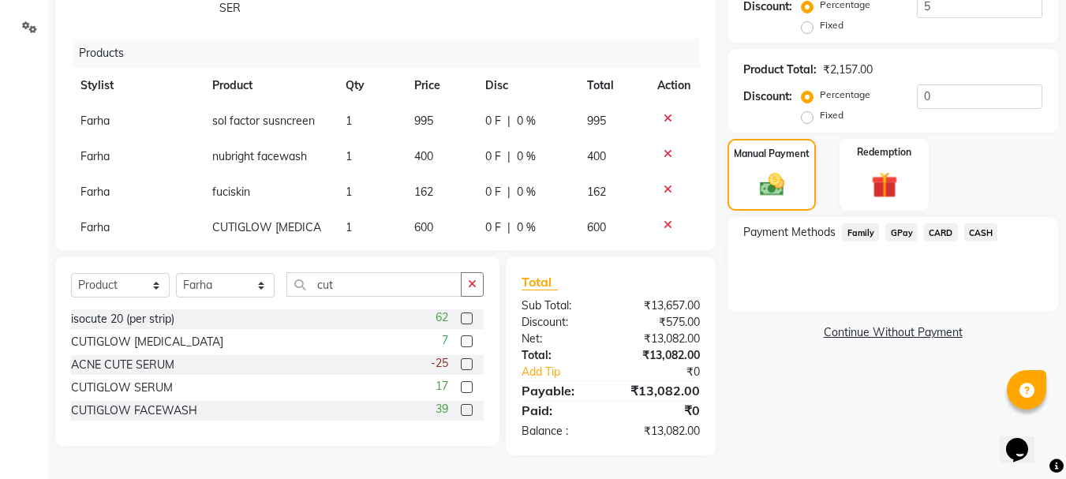
click at [900, 230] on span "GPay" at bounding box center [901, 232] width 32 height 18
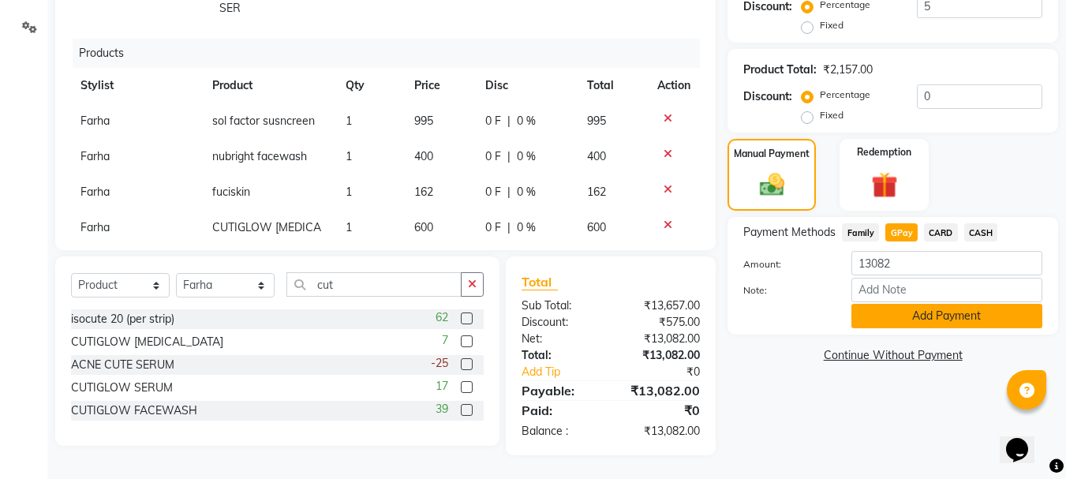
click at [947, 317] on button "Add Payment" at bounding box center [946, 316] width 191 height 24
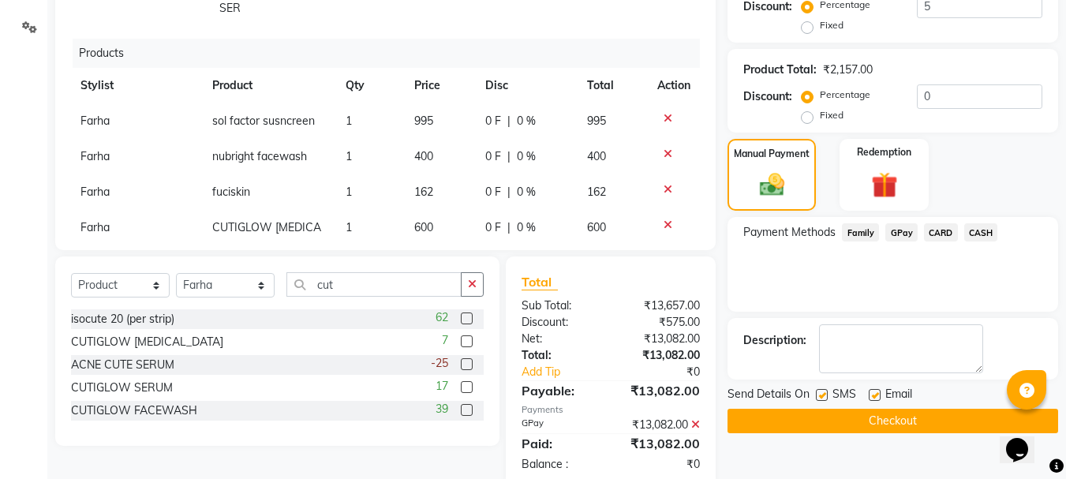
click at [943, 414] on button "Checkout" at bounding box center [892, 421] width 331 height 24
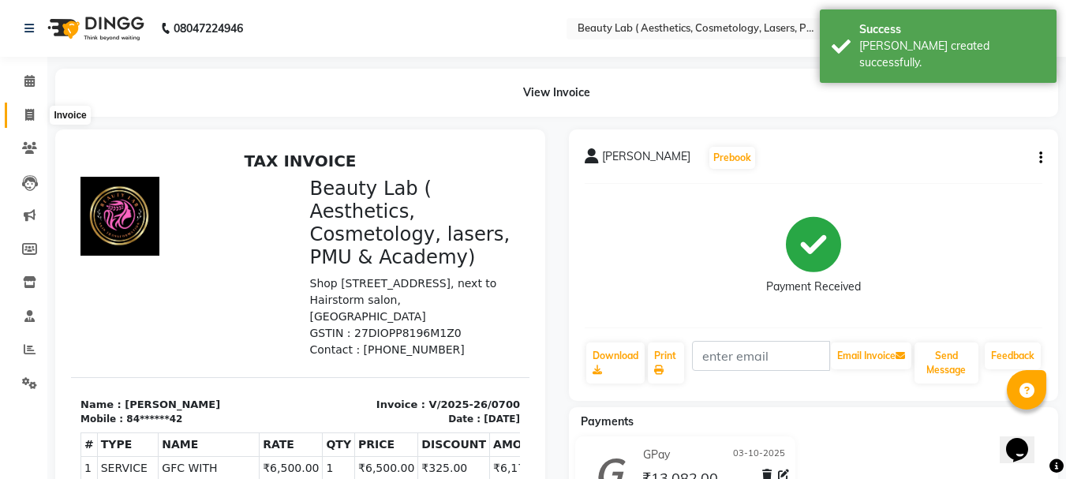
click at [26, 114] on icon at bounding box center [29, 115] width 9 height 12
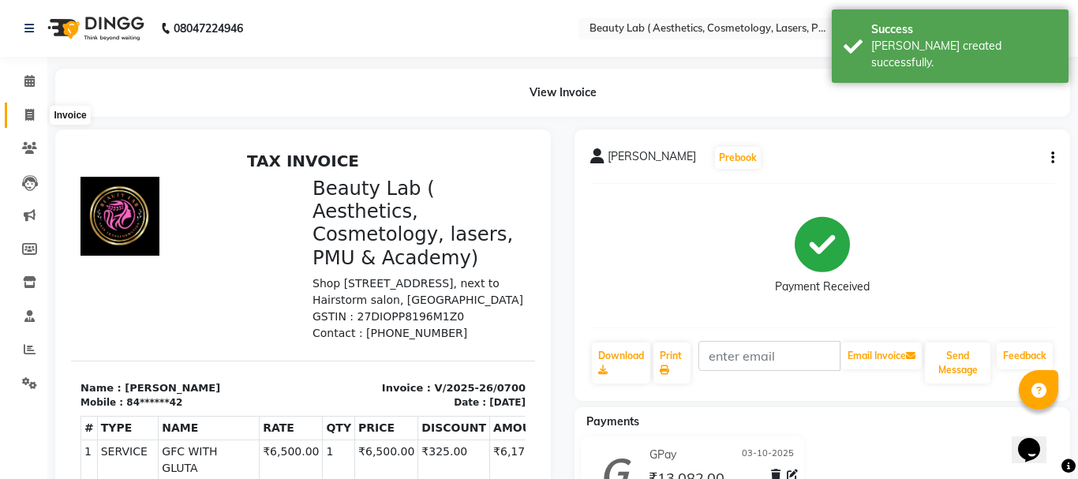
select select "7169"
select select "service"
